Goal: Information Seeking & Learning: Learn about a topic

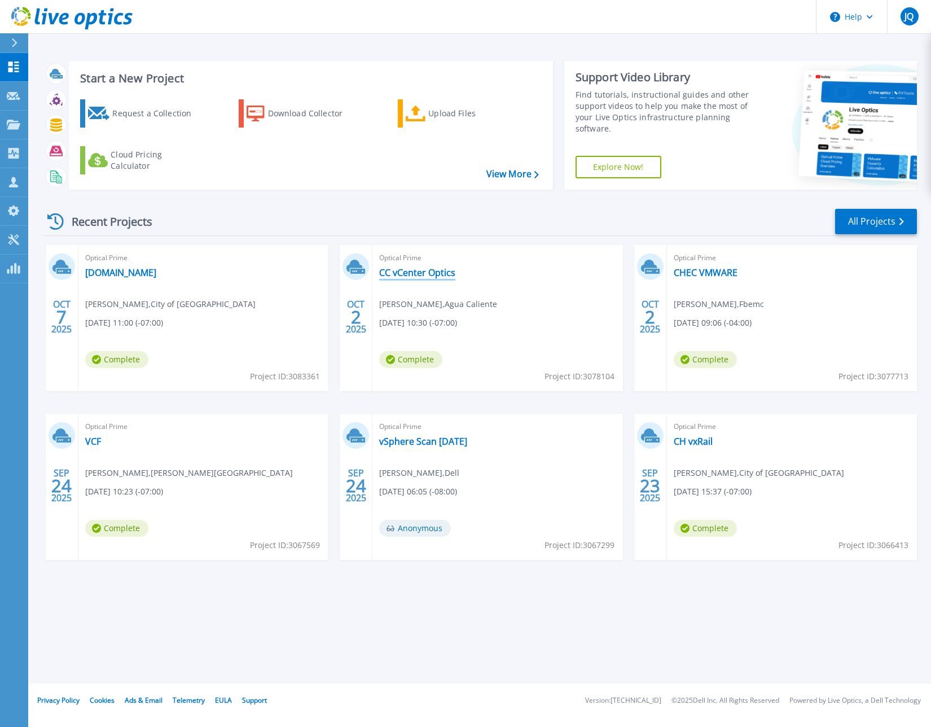
click at [422, 271] on link "CC vCenter Optics" at bounding box center [417, 272] width 76 height 11
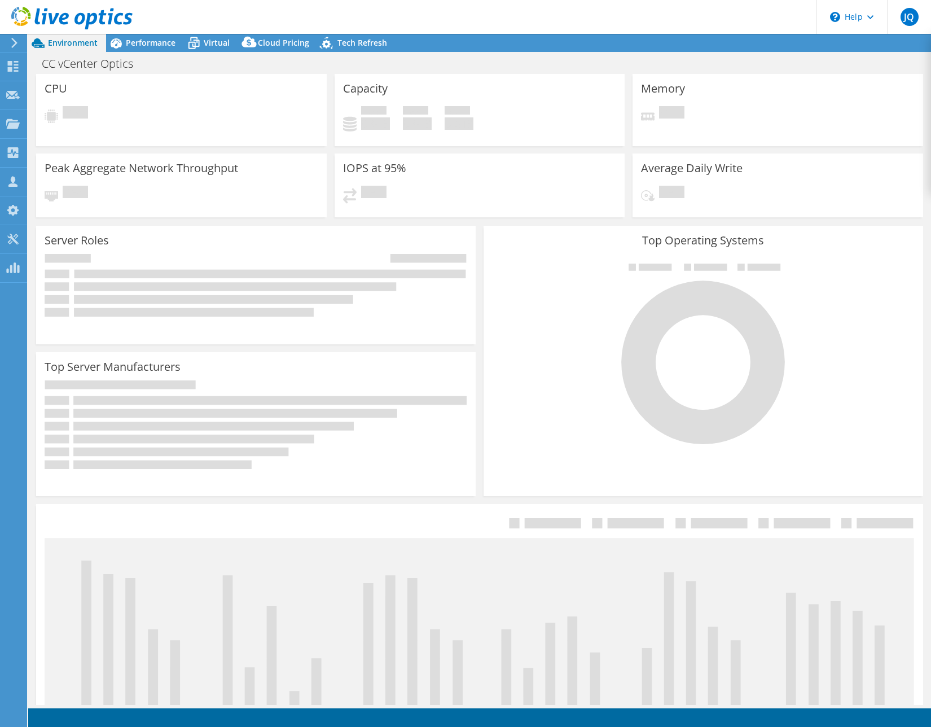
select select "USD"
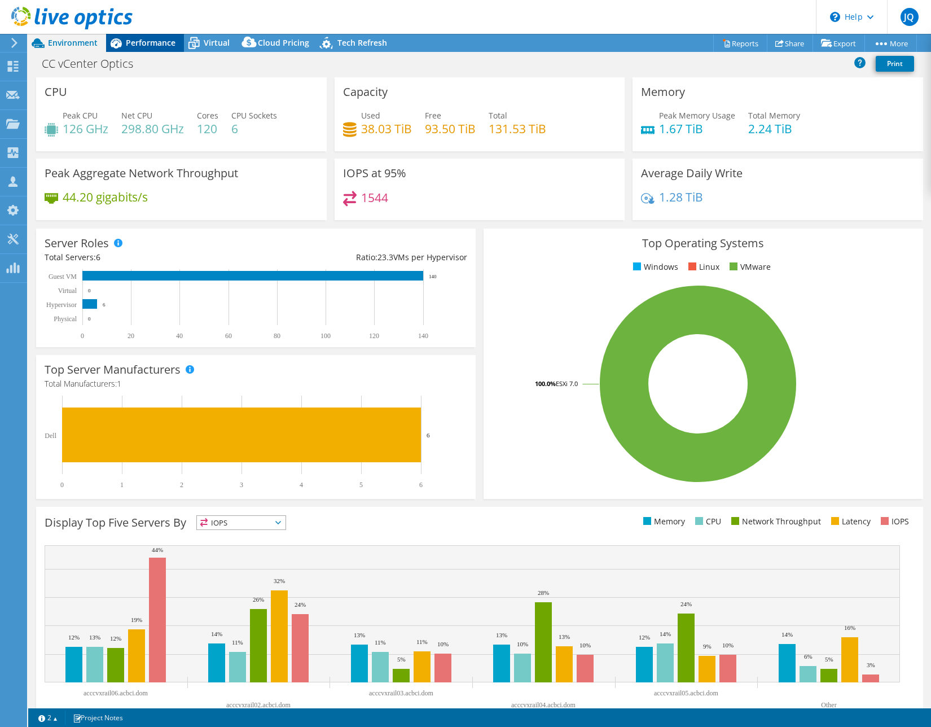
click at [167, 46] on span "Performance" at bounding box center [151, 42] width 50 height 11
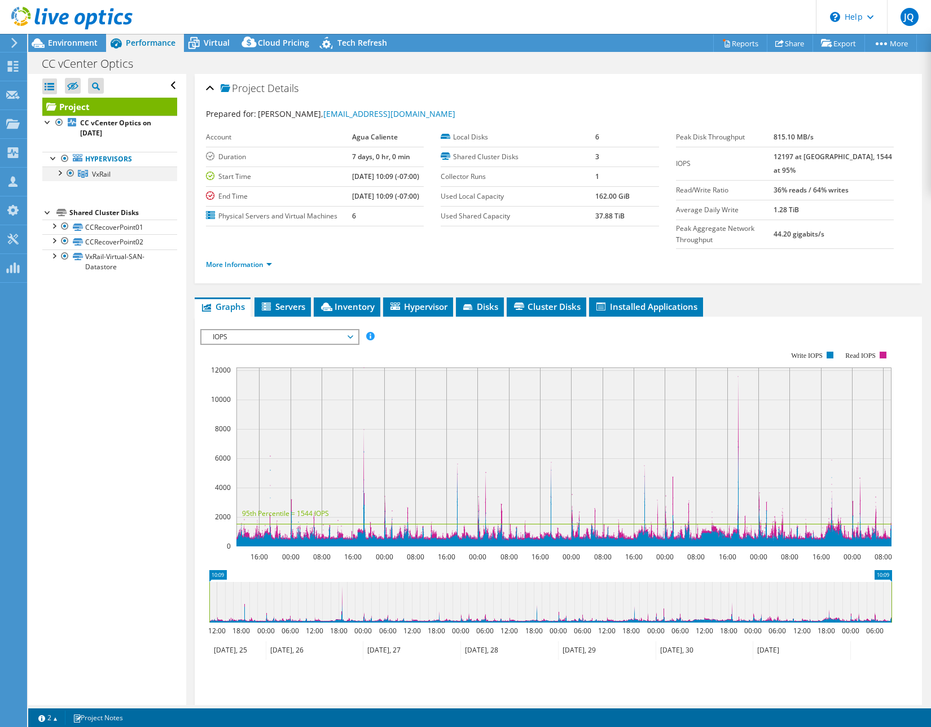
click at [54, 173] on div at bounding box center [59, 171] width 11 height 11
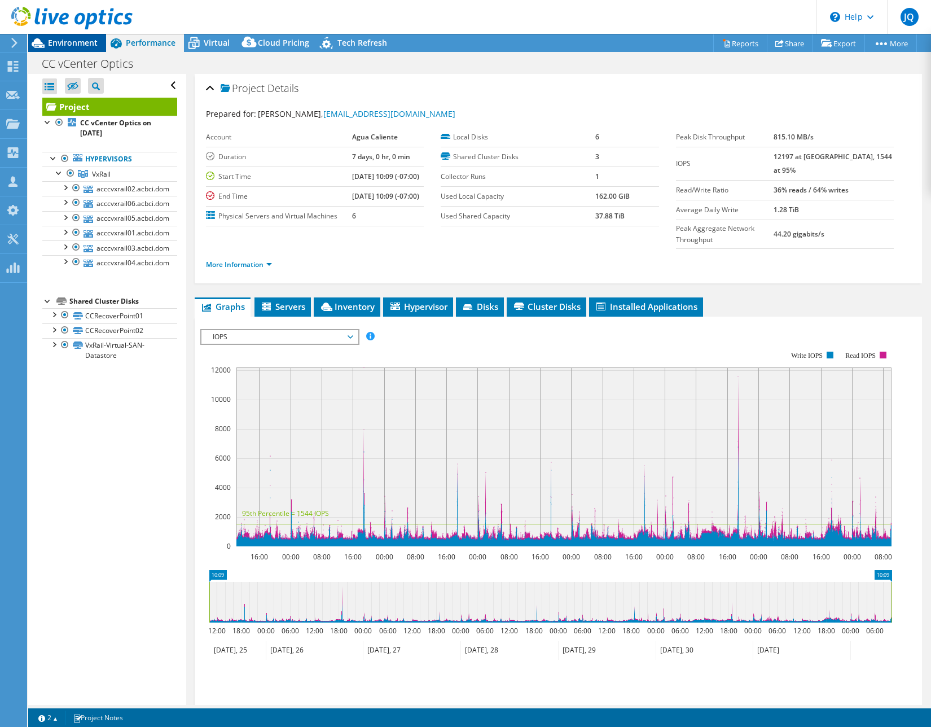
click at [86, 45] on span "Environment" at bounding box center [73, 42] width 50 height 11
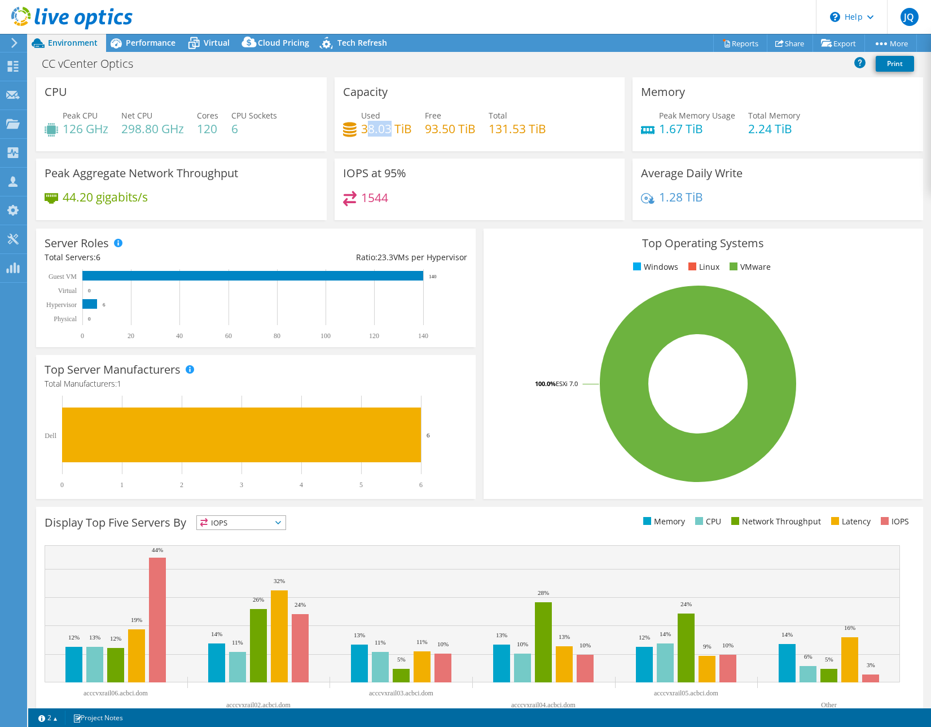
drag, startPoint x: 367, startPoint y: 130, endPoint x: 426, endPoint y: 130, distance: 58.7
click at [402, 130] on h4 "38.03 TiB" at bounding box center [386, 128] width 51 height 12
click at [412, 62] on div "CC vCenter Optics Print" at bounding box center [479, 63] width 903 height 21
click at [163, 44] on span "Performance" at bounding box center [151, 42] width 50 height 11
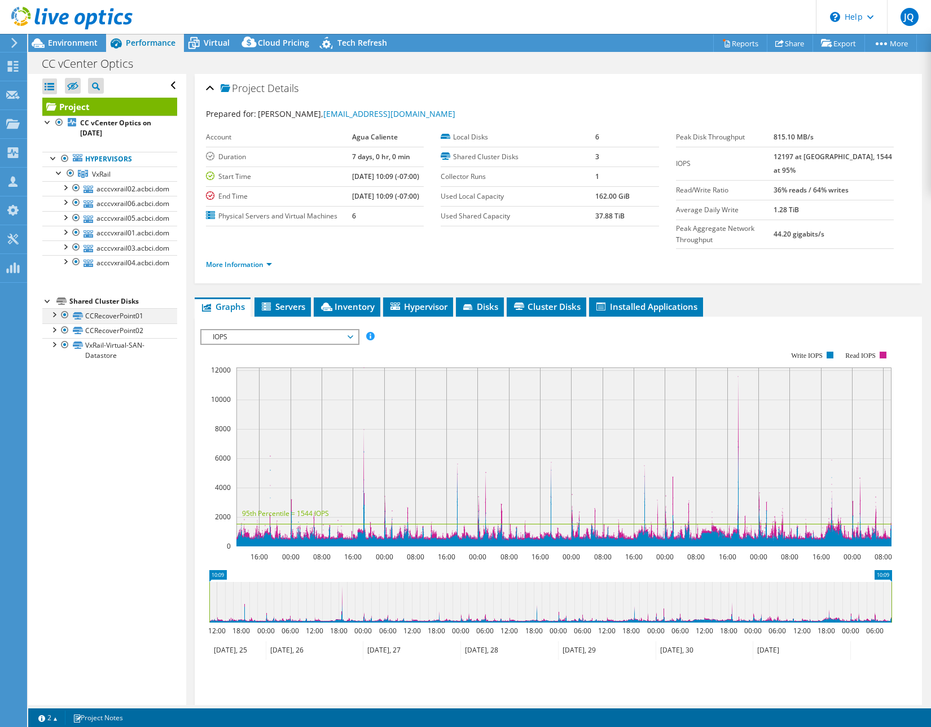
click at [64, 315] on div at bounding box center [64, 315] width 11 height 14
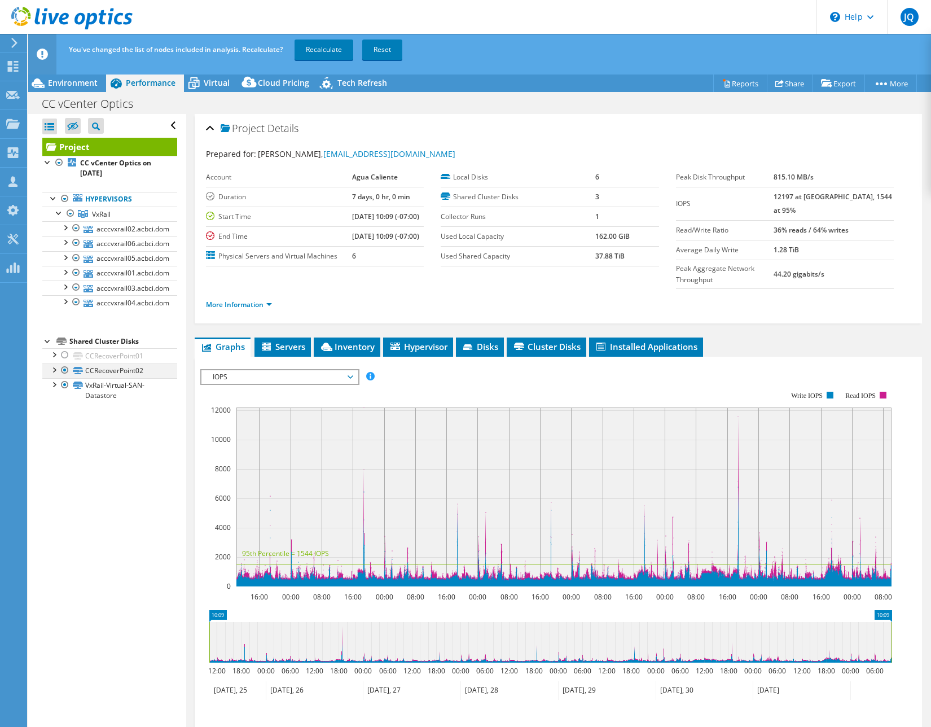
click at [64, 366] on div at bounding box center [64, 370] width 11 height 14
click at [323, 52] on link "Recalculate" at bounding box center [324, 49] width 59 height 20
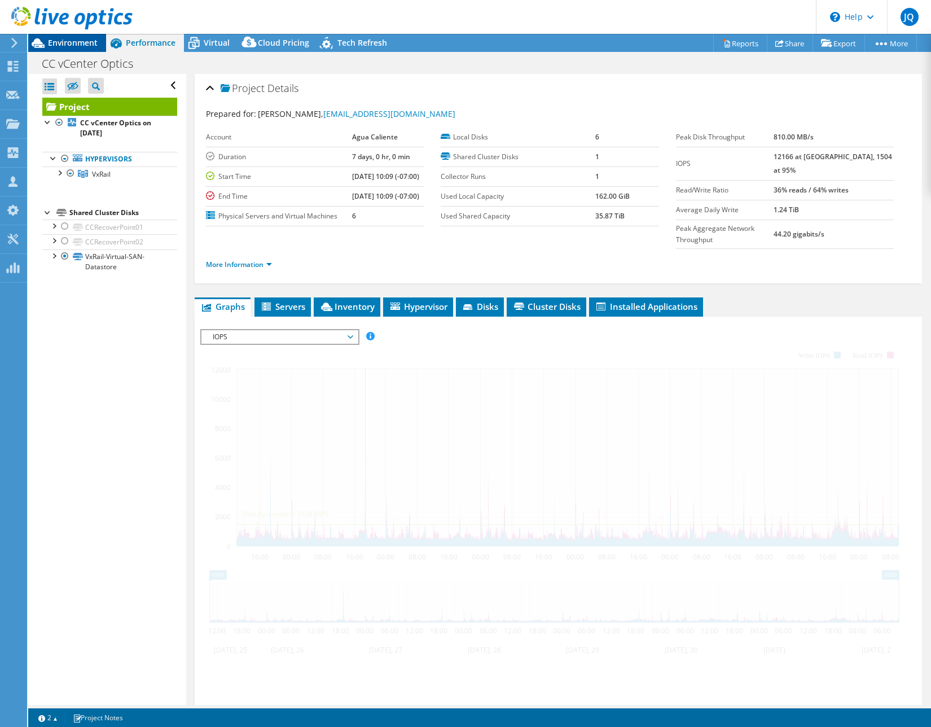
click at [58, 43] on span "Environment" at bounding box center [73, 42] width 50 height 11
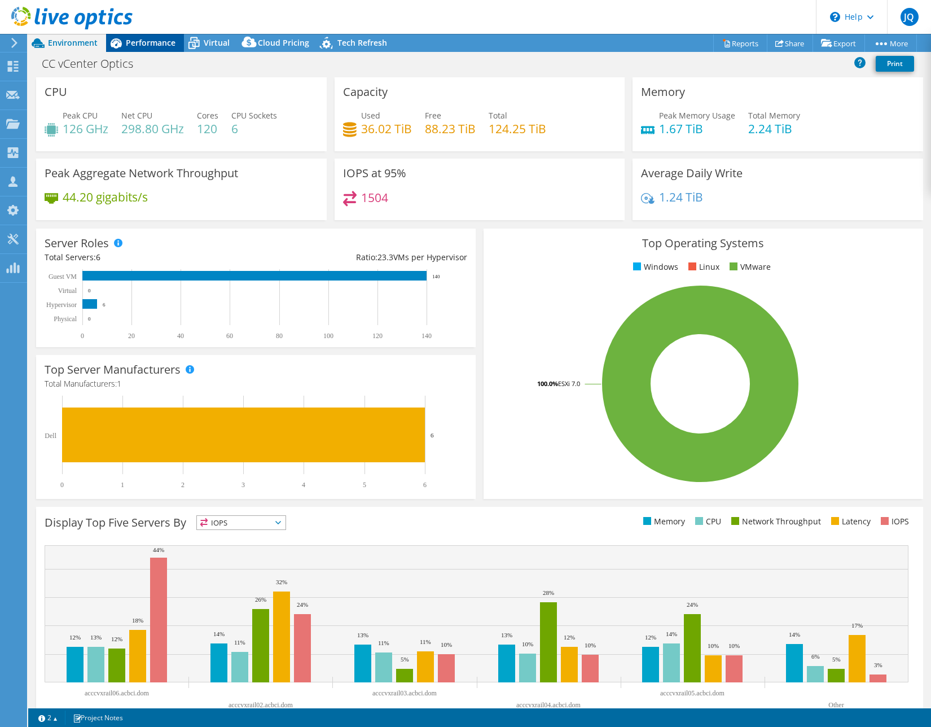
click at [120, 44] on icon at bounding box center [116, 43] width 11 height 10
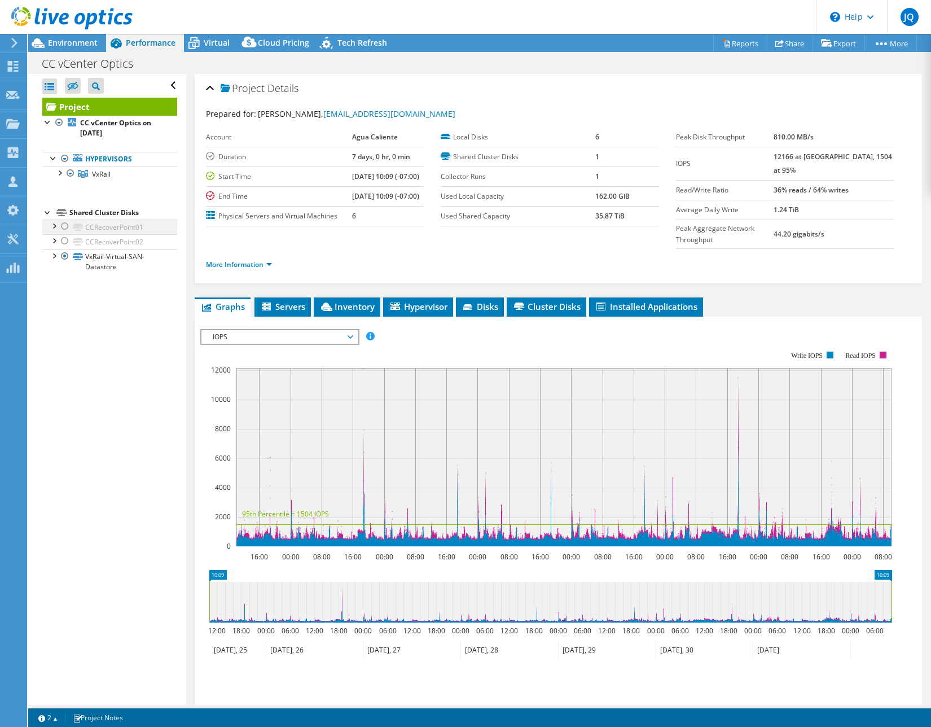
click at [60, 223] on div at bounding box center [64, 226] width 11 height 14
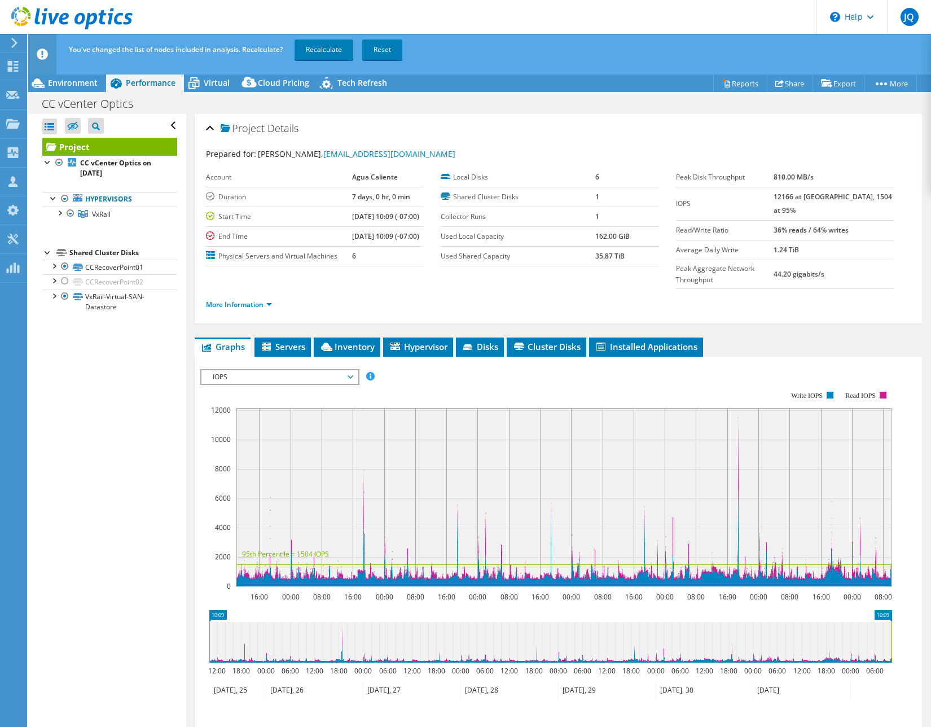
click at [65, 242] on div "Project CC vCenter Optics on 10/2/2025 Hypervisors VxRail" at bounding box center [109, 226] width 135 height 177
click at [66, 282] on div at bounding box center [64, 281] width 11 height 14
click at [317, 42] on link "Recalculate" at bounding box center [324, 49] width 59 height 20
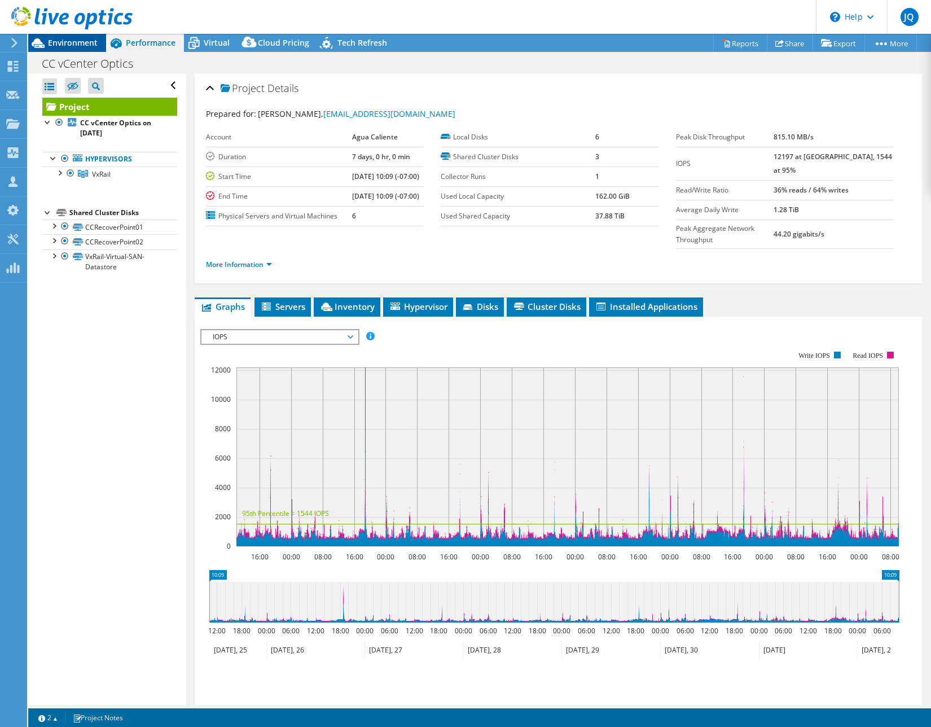
click at [74, 51] on div "Environment" at bounding box center [67, 43] width 78 height 18
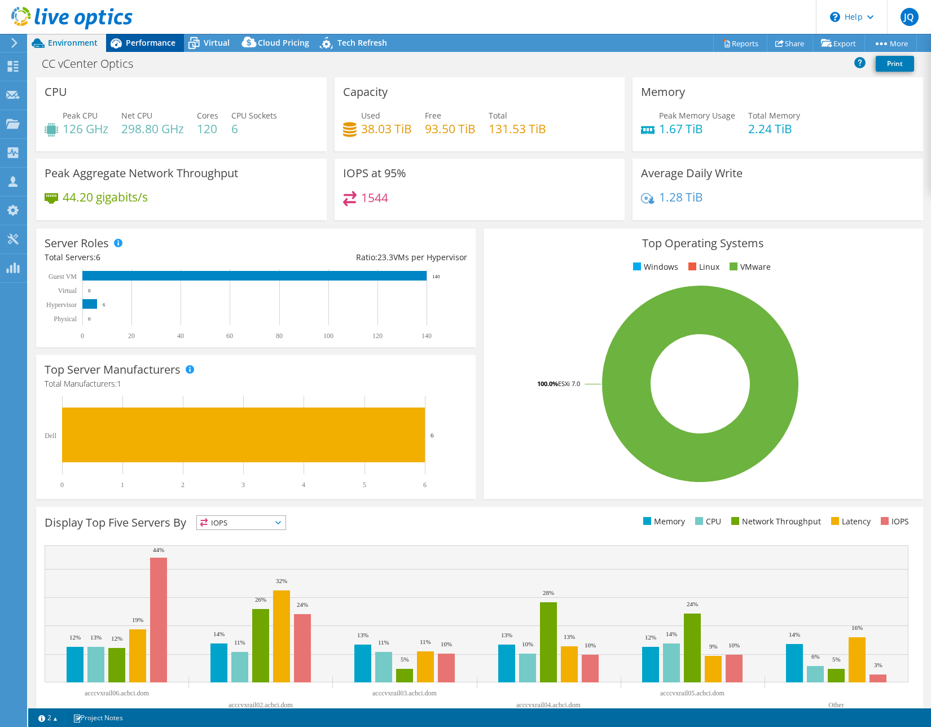
click at [147, 46] on span "Performance" at bounding box center [151, 42] width 50 height 11
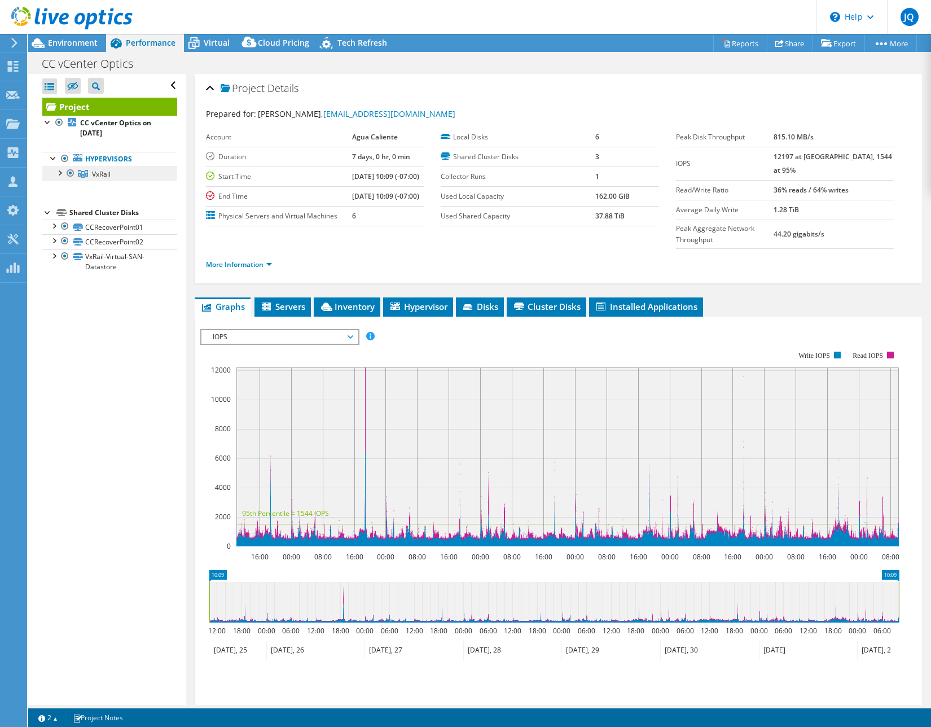
click at [103, 178] on span "VxRail" at bounding box center [101, 174] width 19 height 10
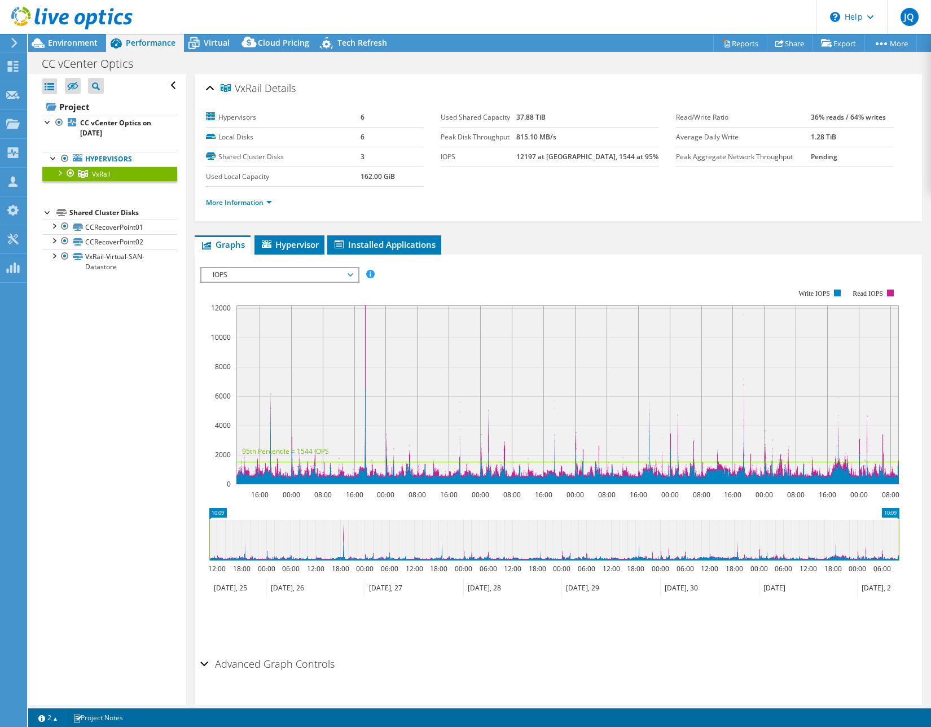
click at [58, 173] on div at bounding box center [59, 171] width 11 height 11
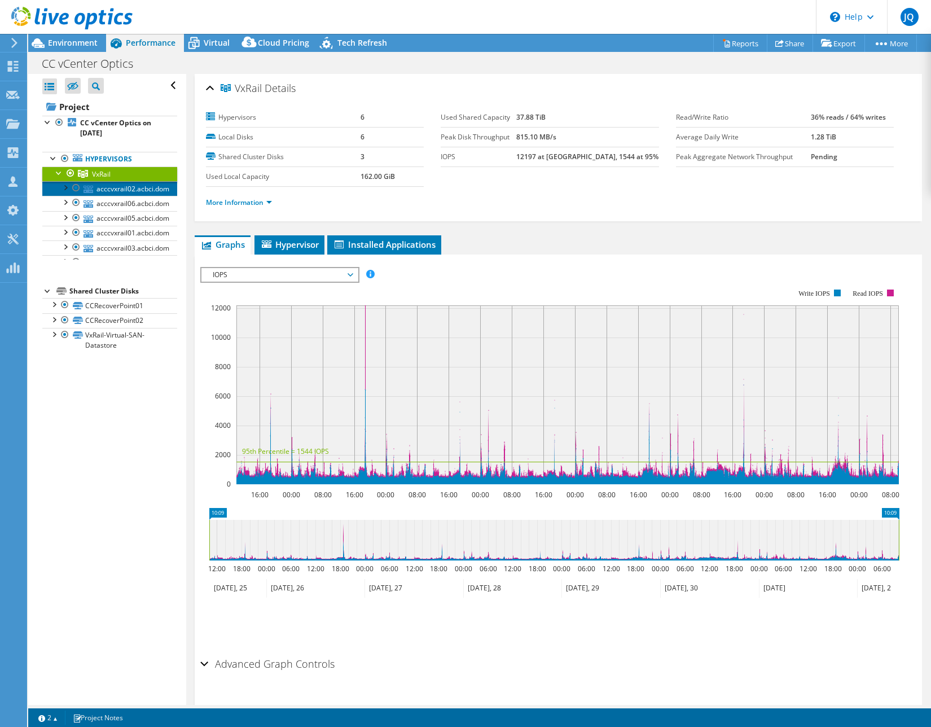
click at [89, 188] on icon at bounding box center [89, 189] width 10 height 7
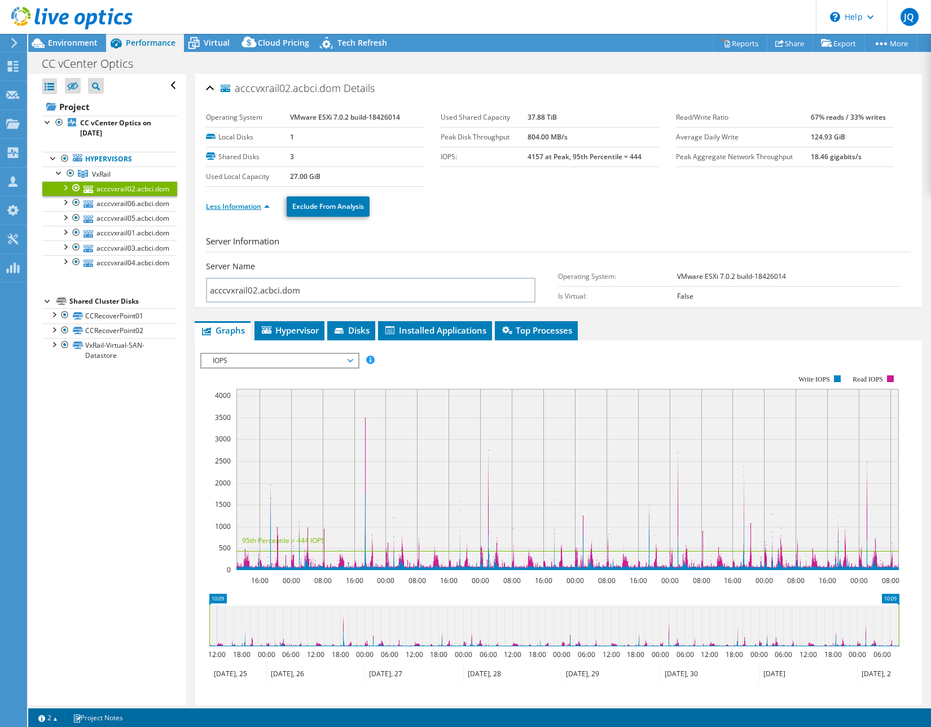
click at [243, 203] on link "Less Information" at bounding box center [238, 206] width 64 height 10
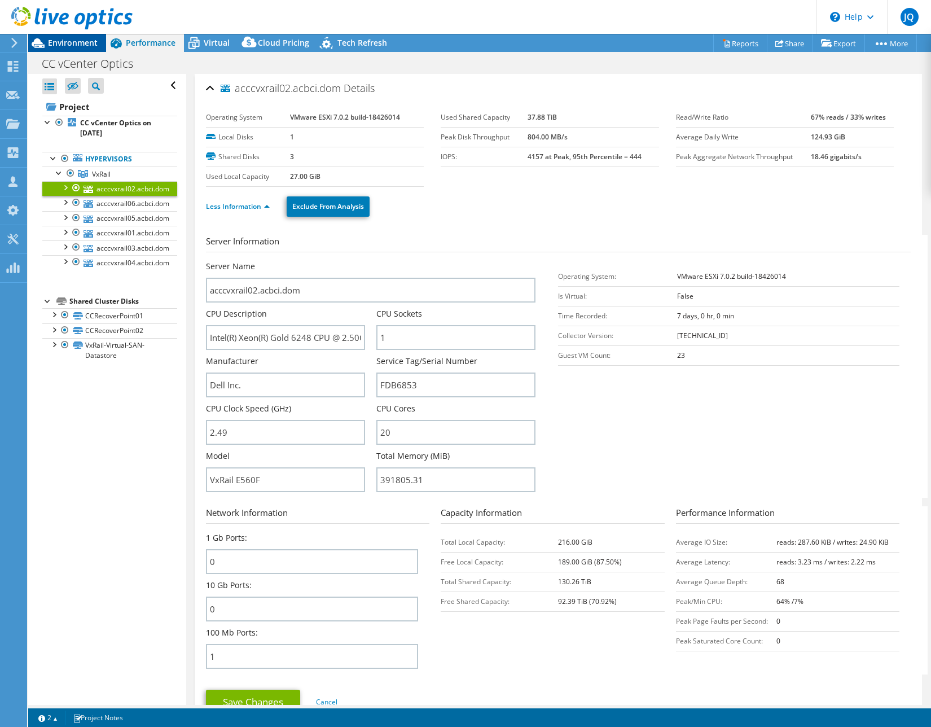
click at [80, 48] on div "Environment" at bounding box center [67, 43] width 78 height 18
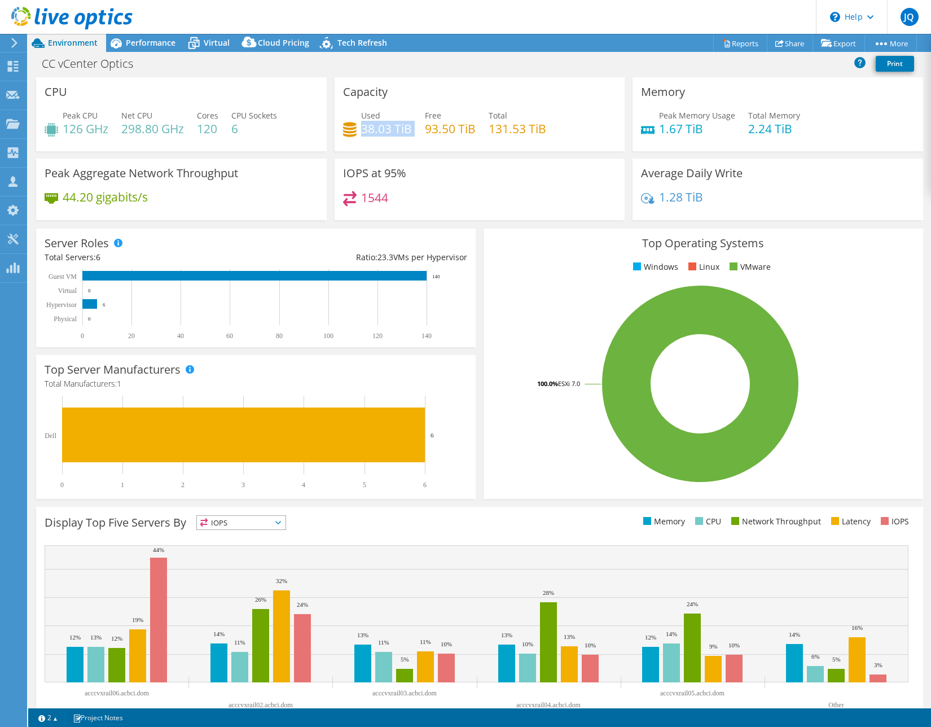
drag, startPoint x: 360, startPoint y: 131, endPoint x: 418, endPoint y: 129, distance: 57.6
click at [418, 129] on div "Used 38.03 TiB Free 93.50 TiB Total 131.53 TiB" at bounding box center [480, 127] width 274 height 37
click at [142, 42] on span "Performance" at bounding box center [151, 42] width 50 height 11
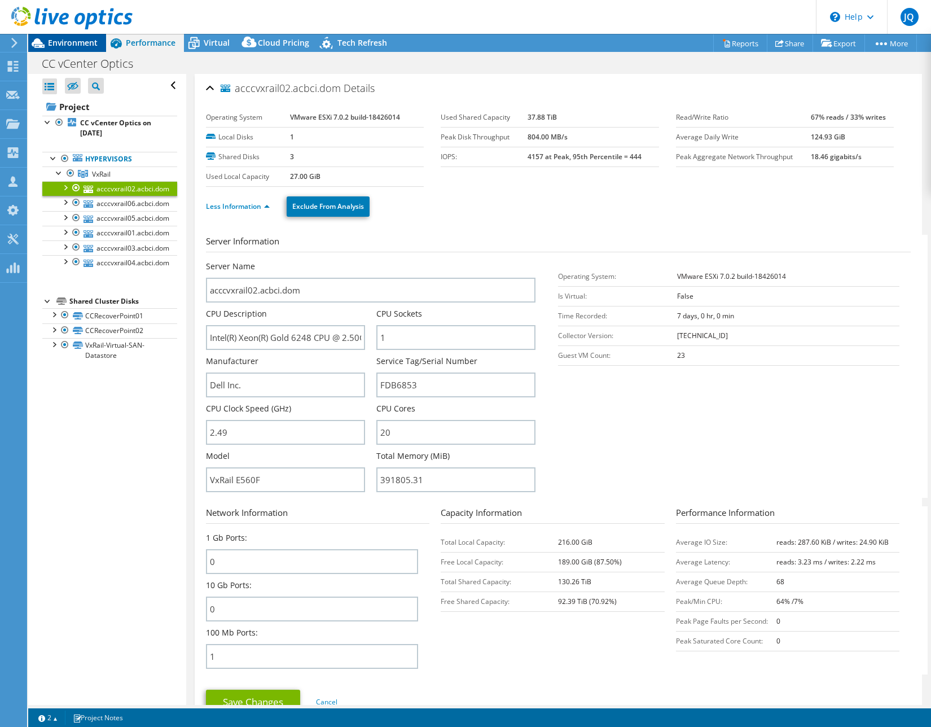
click at [76, 45] on span "Environment" at bounding box center [73, 42] width 50 height 11
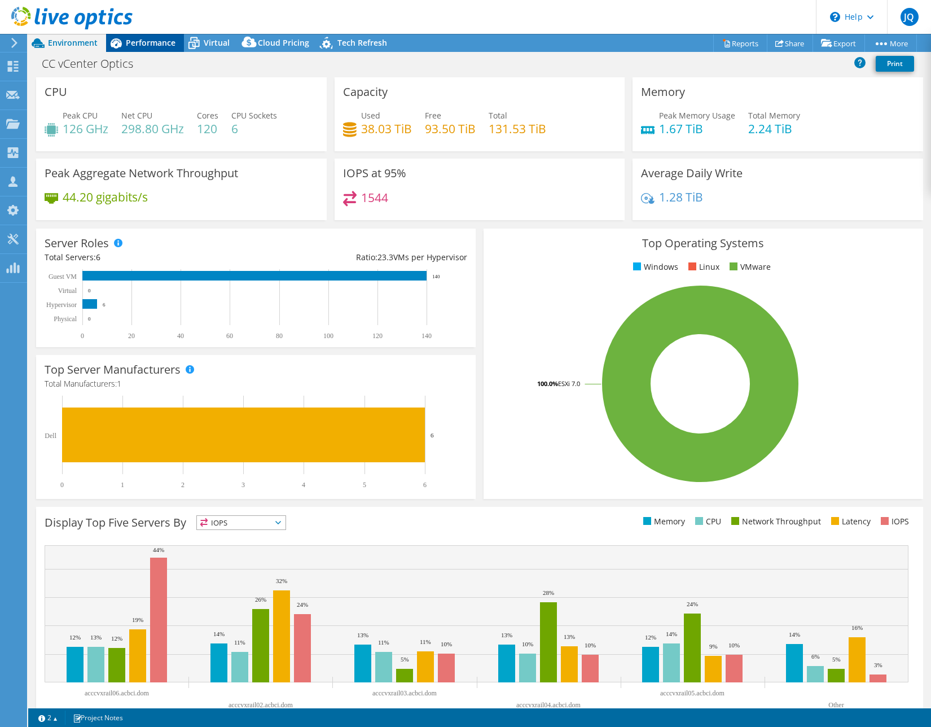
click at [159, 48] on div "Performance" at bounding box center [145, 43] width 78 height 18
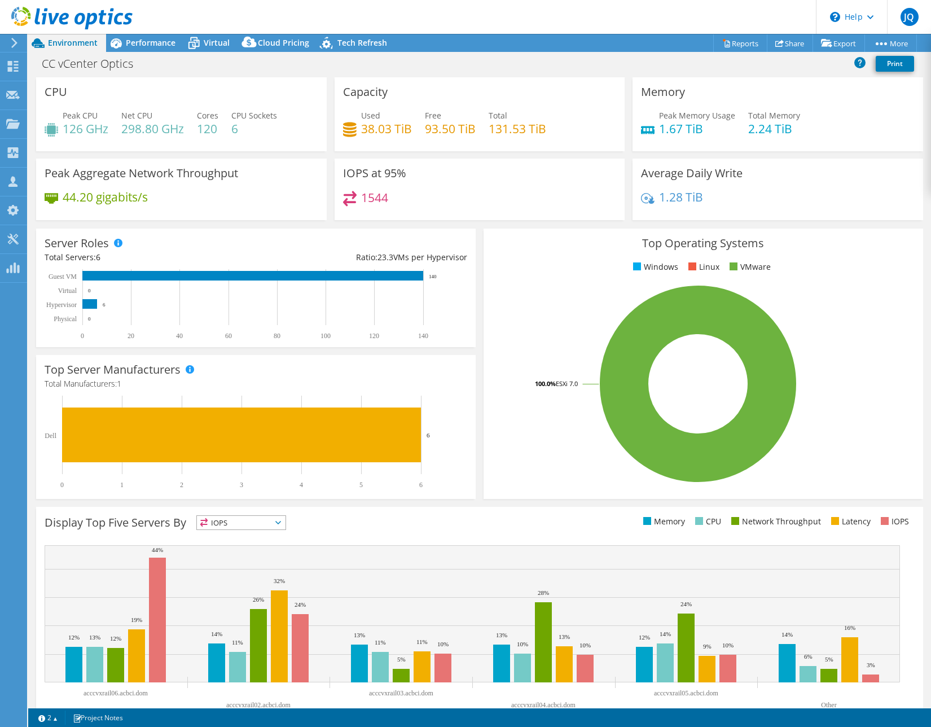
select select "USD"
